Goal: Task Accomplishment & Management: Manage account settings

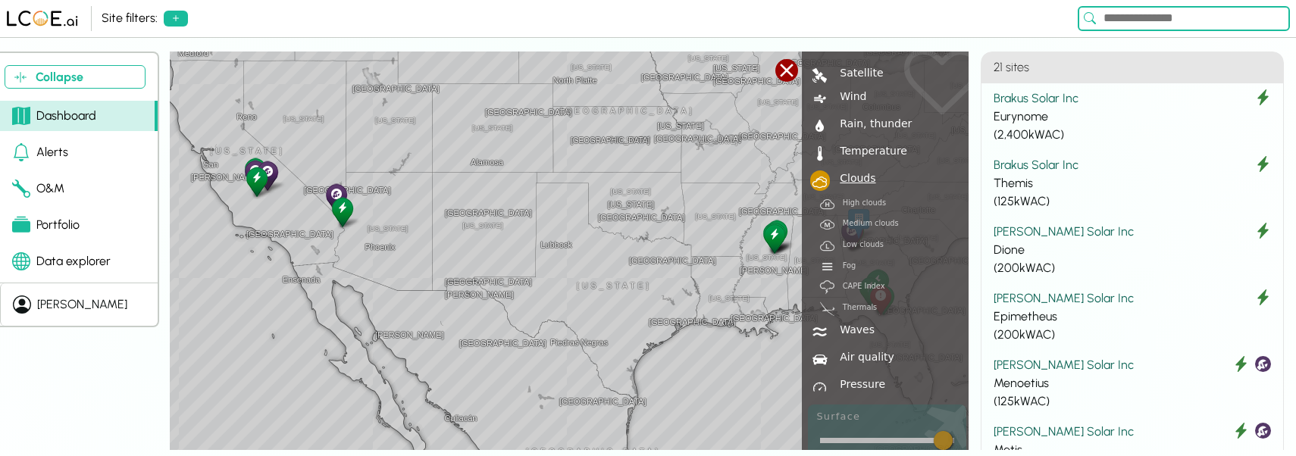
click at [57, 307] on div "[PERSON_NAME]" at bounding box center [82, 305] width 90 height 18
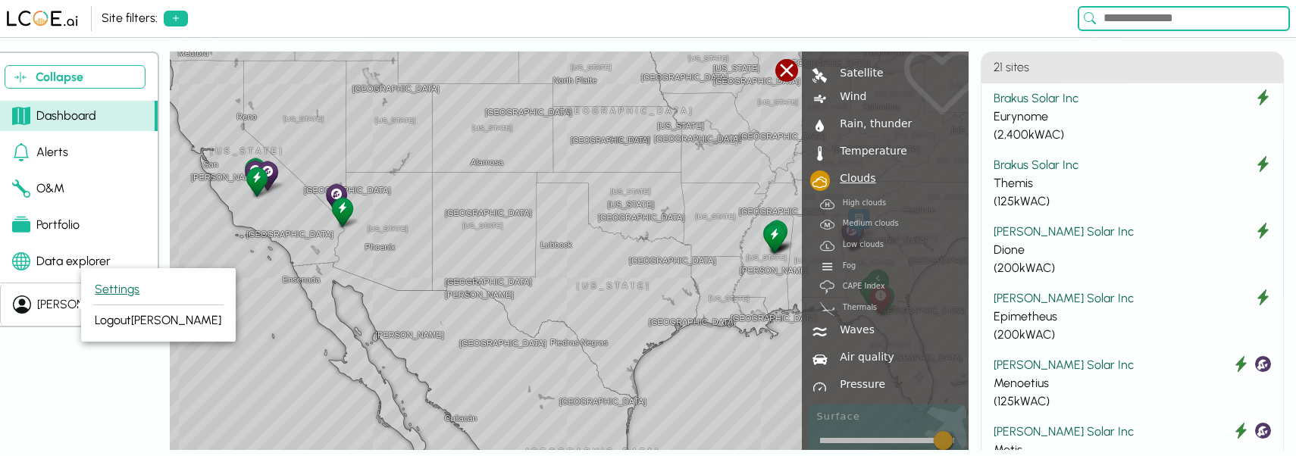
click at [139, 292] on button "Settings" at bounding box center [158, 289] width 130 height 31
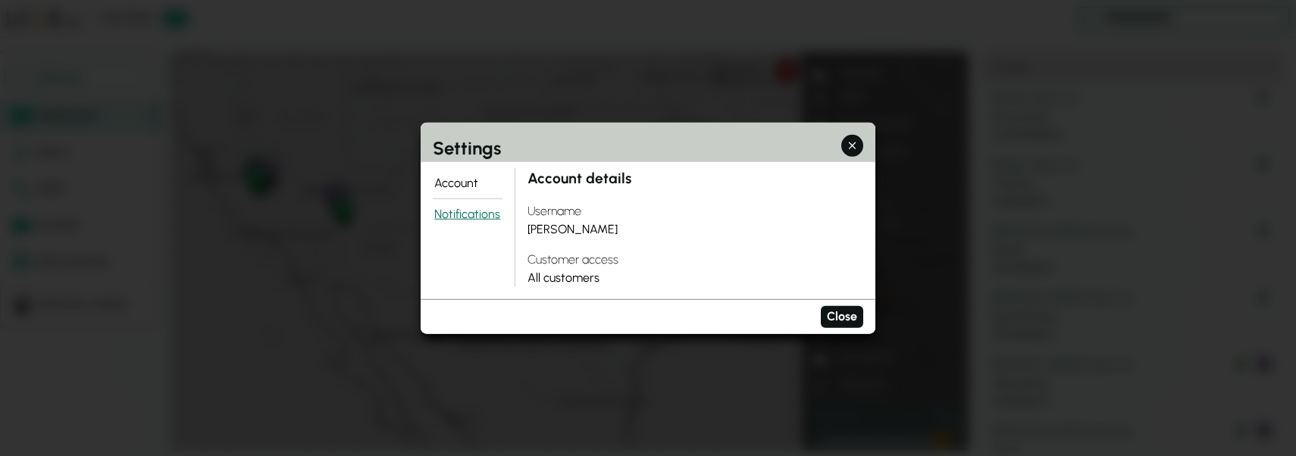
click at [445, 217] on button "Notifications" at bounding box center [468, 214] width 70 height 30
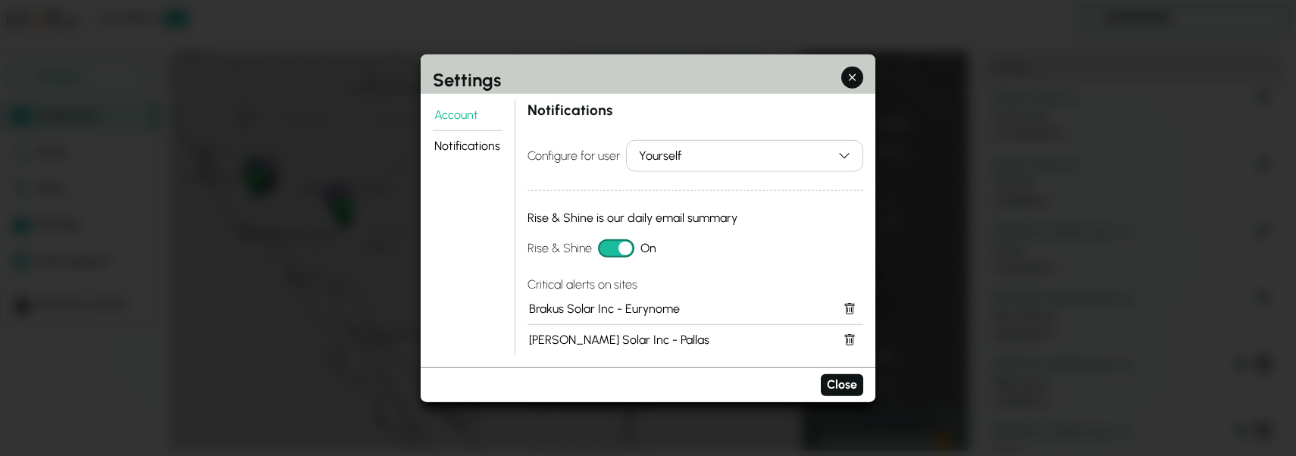
click at [755, 149] on div "Yourself" at bounding box center [735, 156] width 193 height 18
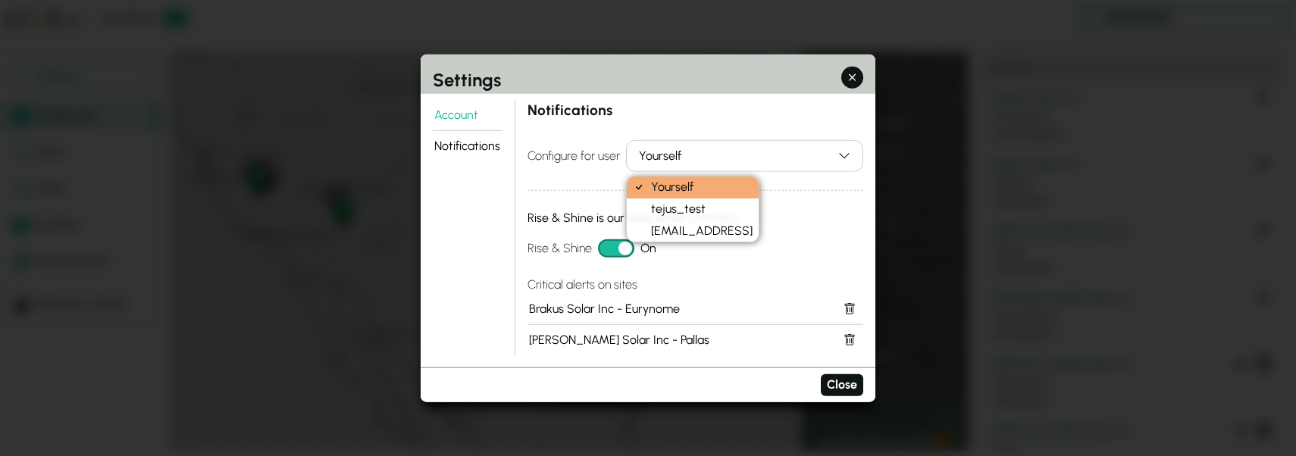
click at [778, 123] on div "Notifications Configure for user Yourself Rise & Shine is our daily email summa…" at bounding box center [695, 227] width 336 height 255
